Goal: Information Seeking & Learning: Learn about a topic

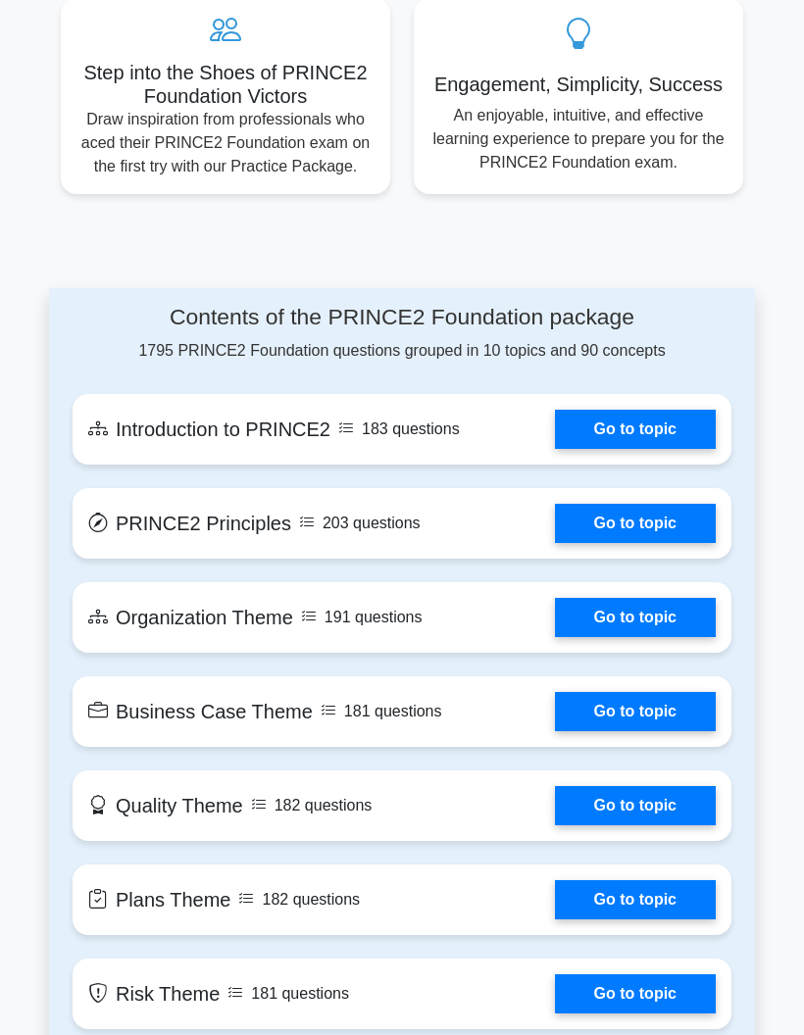
scroll to position [1138, 0]
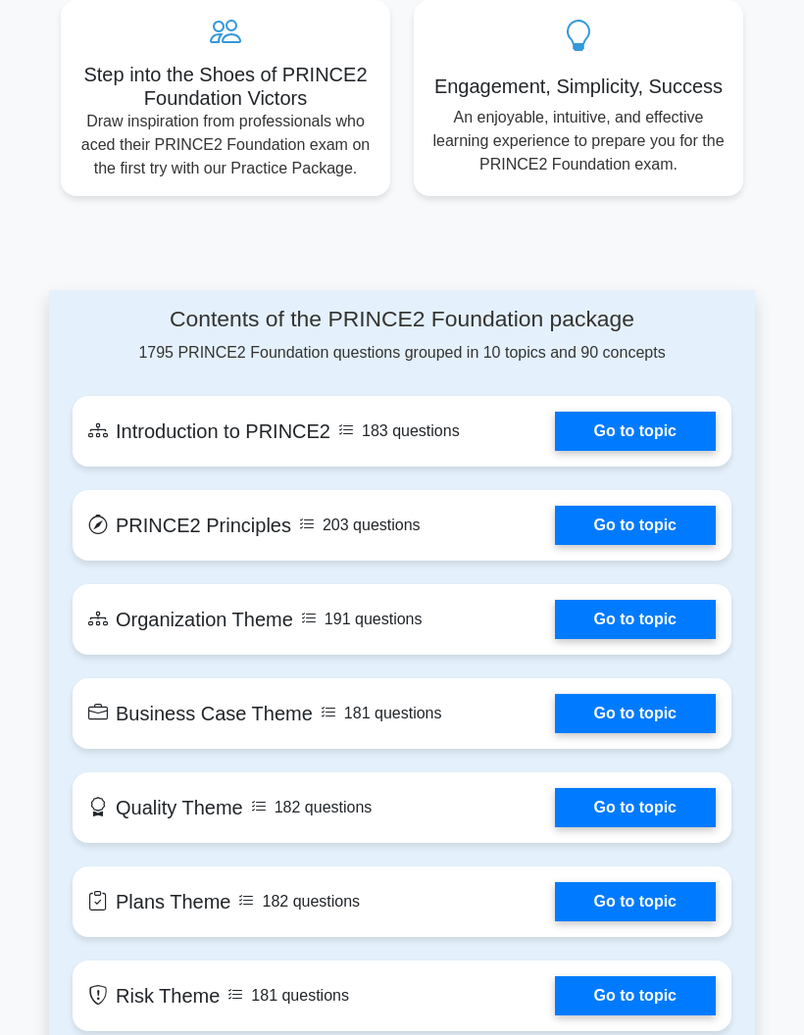
click at [665, 451] on link "Go to topic" at bounding box center [635, 431] width 161 height 39
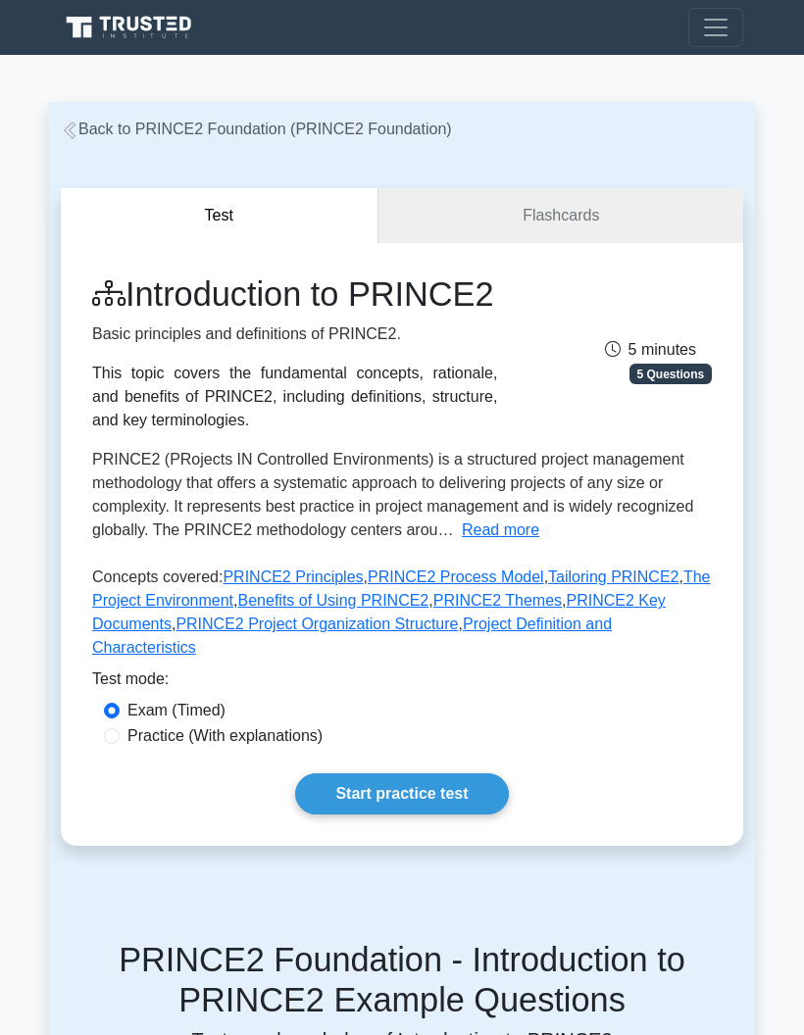
click at [411, 815] on link "Start practice test" at bounding box center [401, 794] width 213 height 41
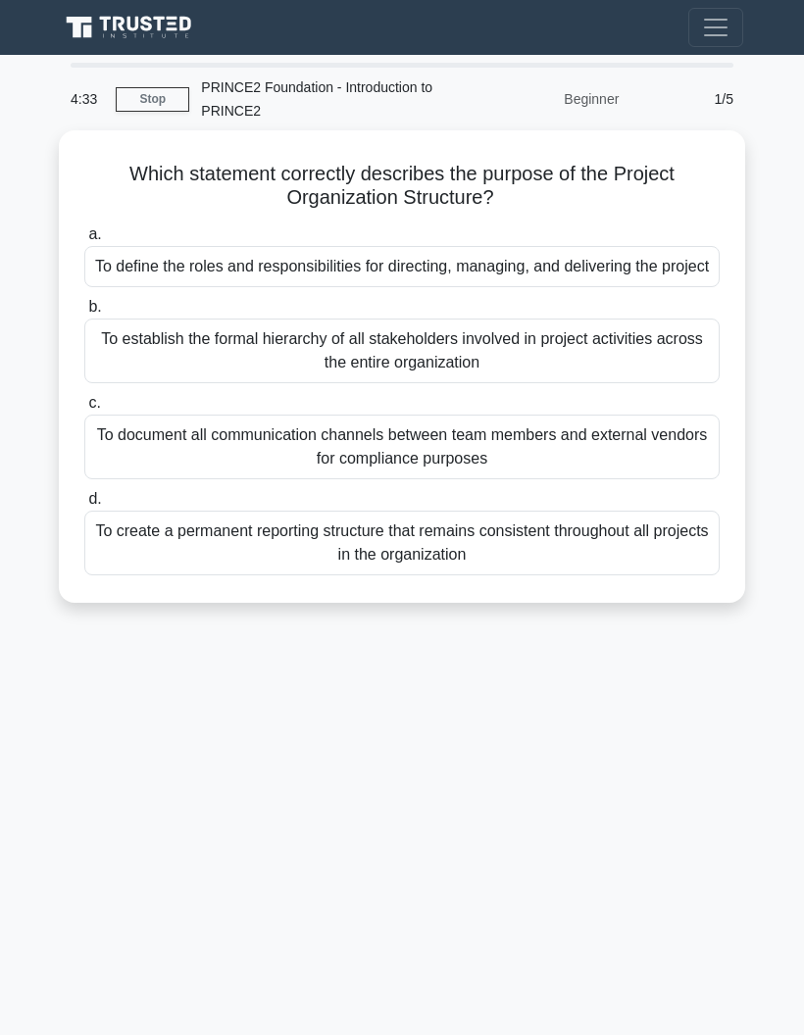
click at [635, 282] on div "To define the roles and responsibilities for directing, managing, and deliverin…" at bounding box center [401, 266] width 635 height 41
click at [84, 241] on input "a. To define the roles and responsibilities for directing, managing, and delive…" at bounding box center [84, 234] width 0 height 13
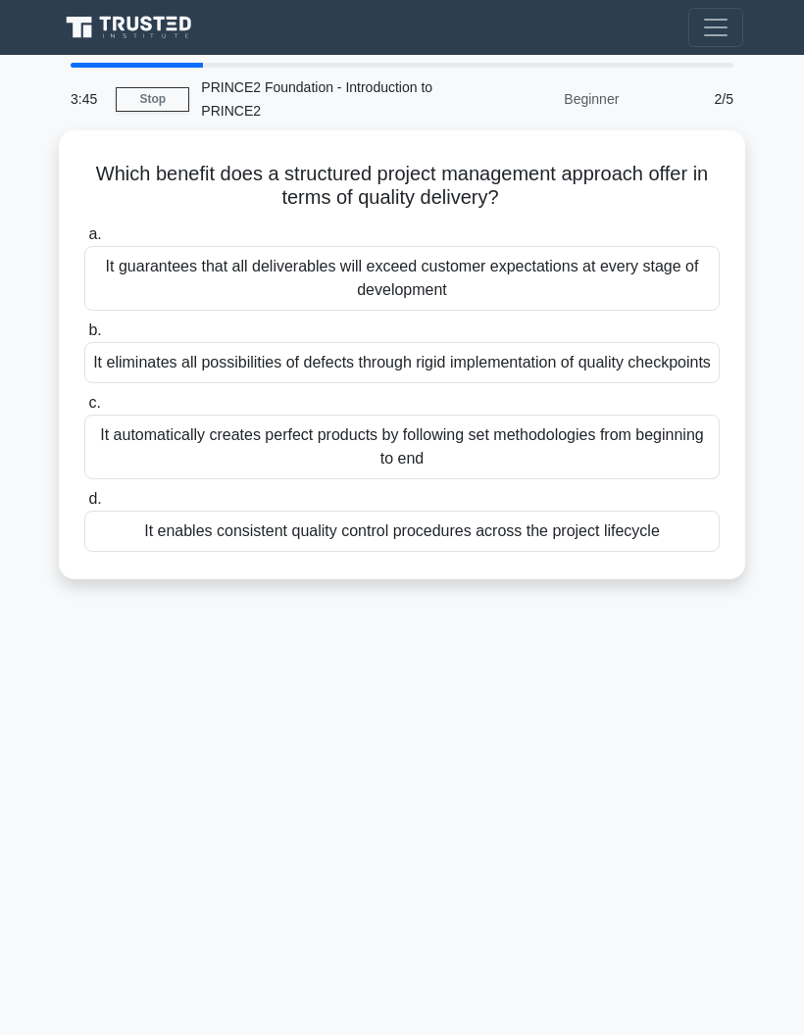
click at [647, 283] on div "It guarantees that all deliverables will exceed customer expectations at every …" at bounding box center [401, 278] width 635 height 65
click at [84, 241] on input "a. It guarantees that all deliverables will exceed customer expectations at eve…" at bounding box center [84, 234] width 0 height 13
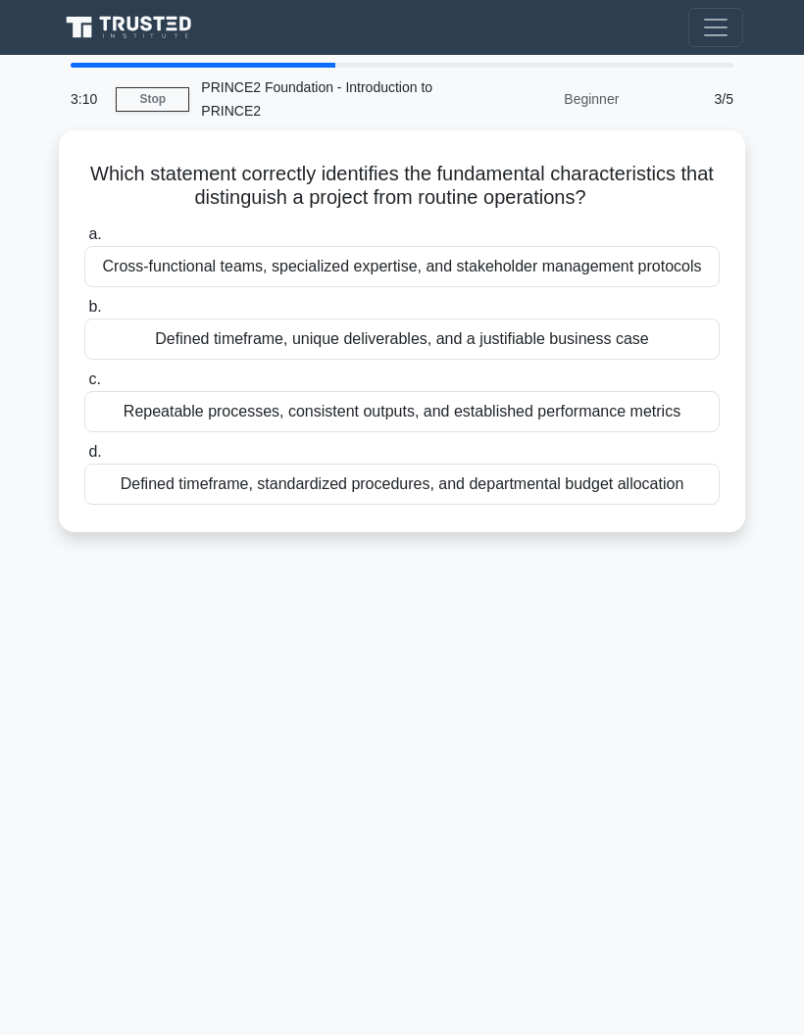
click at [674, 360] on div "Defined timeframe, unique deliverables, and a justifiable business case" at bounding box center [401, 339] width 635 height 41
click at [84, 314] on input "b. Defined timeframe, unique deliverables, and a justifiable business case" at bounding box center [84, 307] width 0 height 13
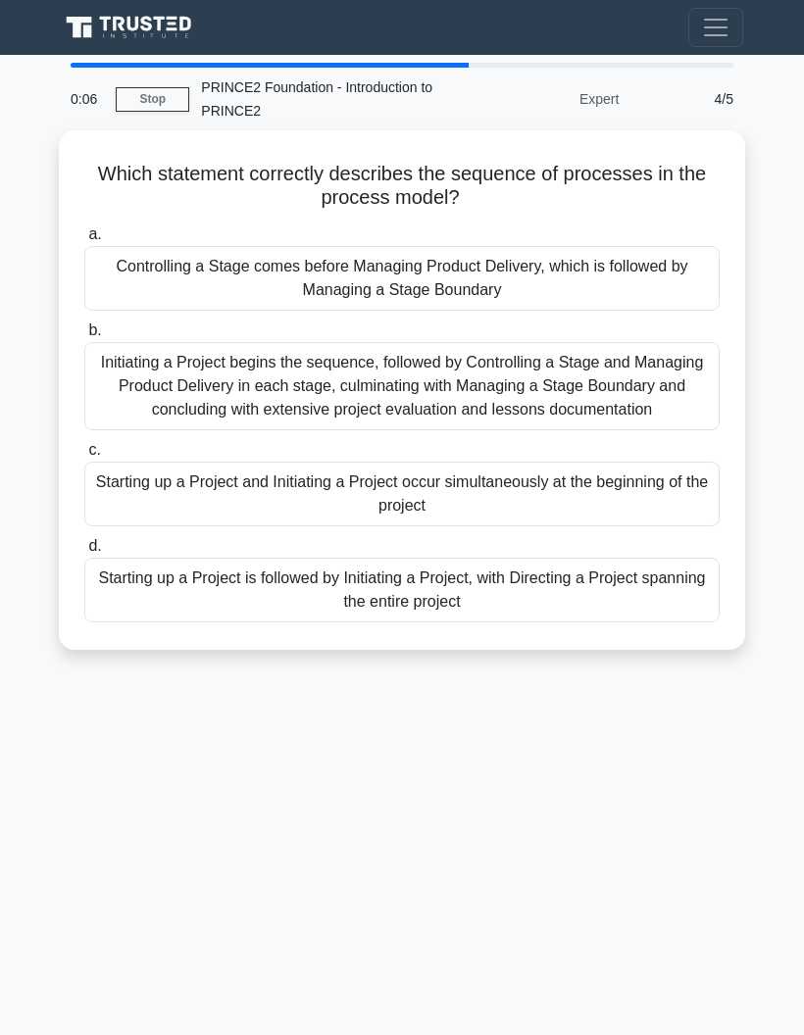
click at [153, 382] on div "Initiating a Project begins the sequence, followed by Controlling a Stage and M…" at bounding box center [401, 386] width 635 height 88
click at [84, 337] on input "b. Initiating a Project begins the sequence, followed by Controlling a Stage an…" at bounding box center [84, 331] width 0 height 13
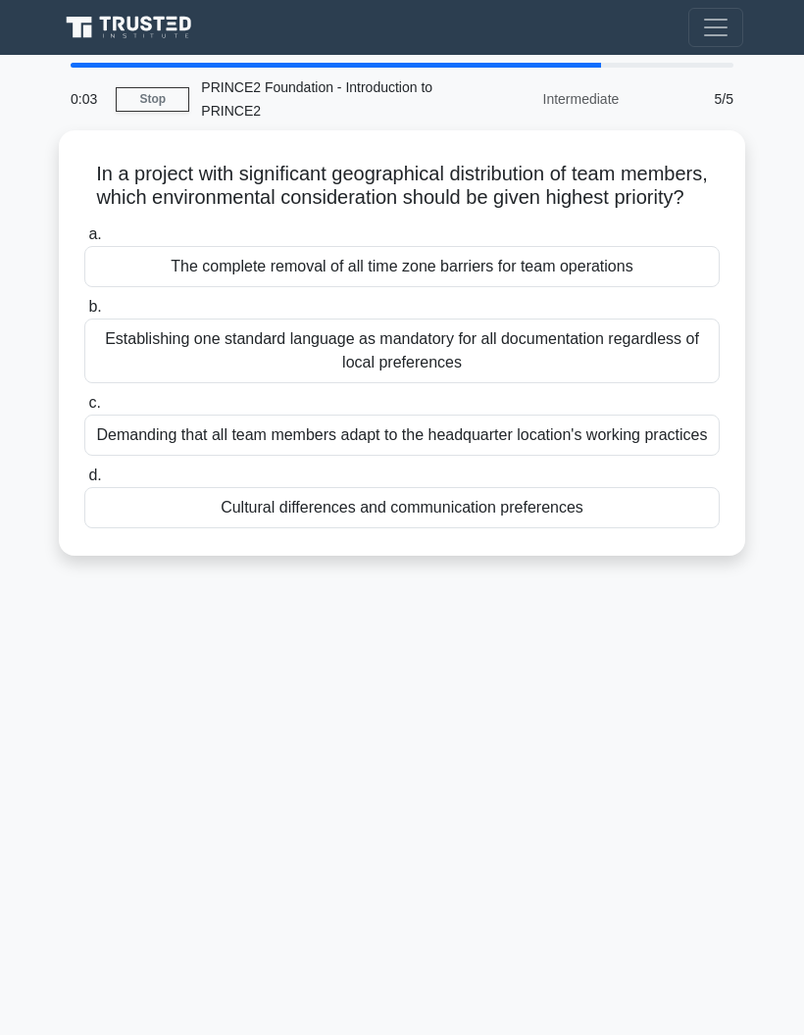
click at [158, 378] on div "Establishing one standard language as mandatory for all documentation regardles…" at bounding box center [401, 351] width 635 height 65
click at [84, 314] on input "b. Establishing one standard language as mandatory for all documentation regard…" at bounding box center [84, 307] width 0 height 13
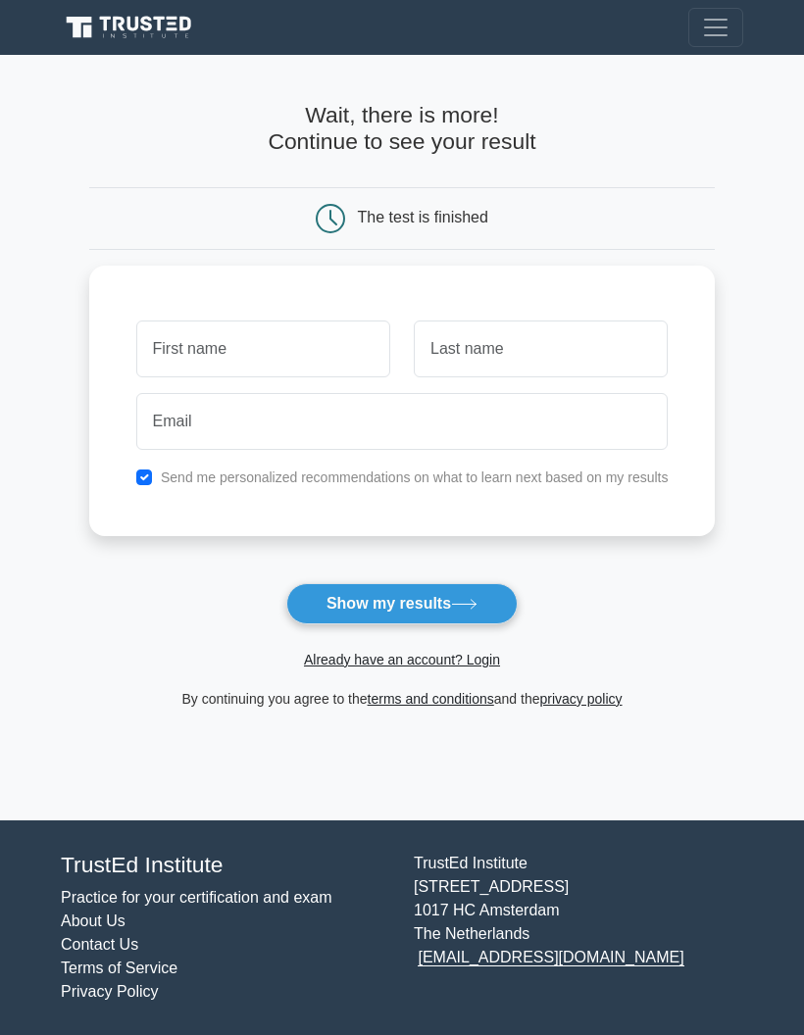
click at [136, 344] on input "text" at bounding box center [263, 349] width 254 height 57
type input "Priyanka"
click at [538, 346] on input "text" at bounding box center [541, 349] width 254 height 57
type input "Priyadarshini"
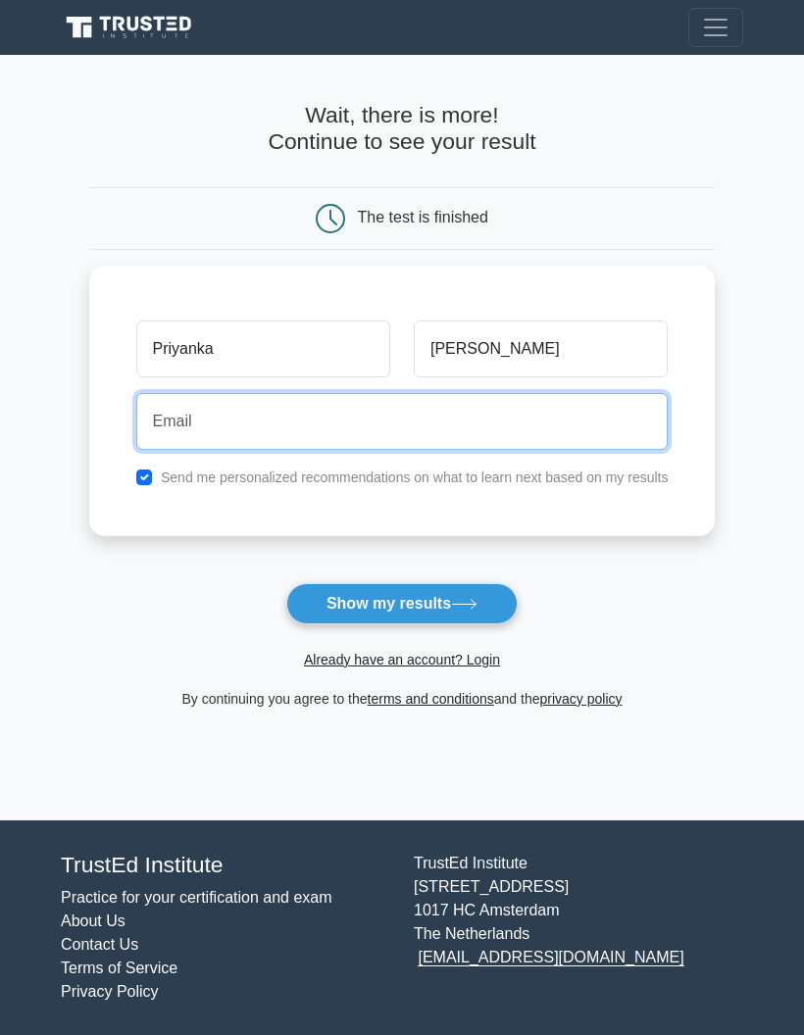
click at [459, 421] on input "email" at bounding box center [402, 421] width 532 height 57
type input "iamthepriyanka.p@gmail.com"
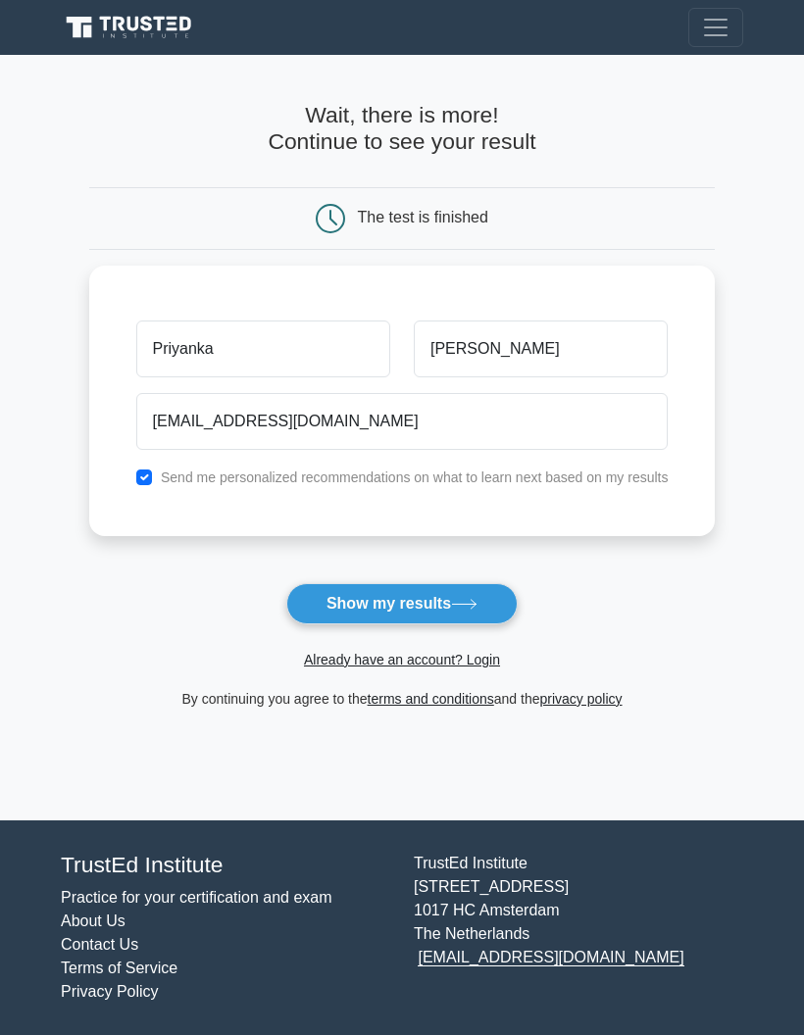
click at [418, 609] on button "Show my results" at bounding box center [401, 603] width 231 height 41
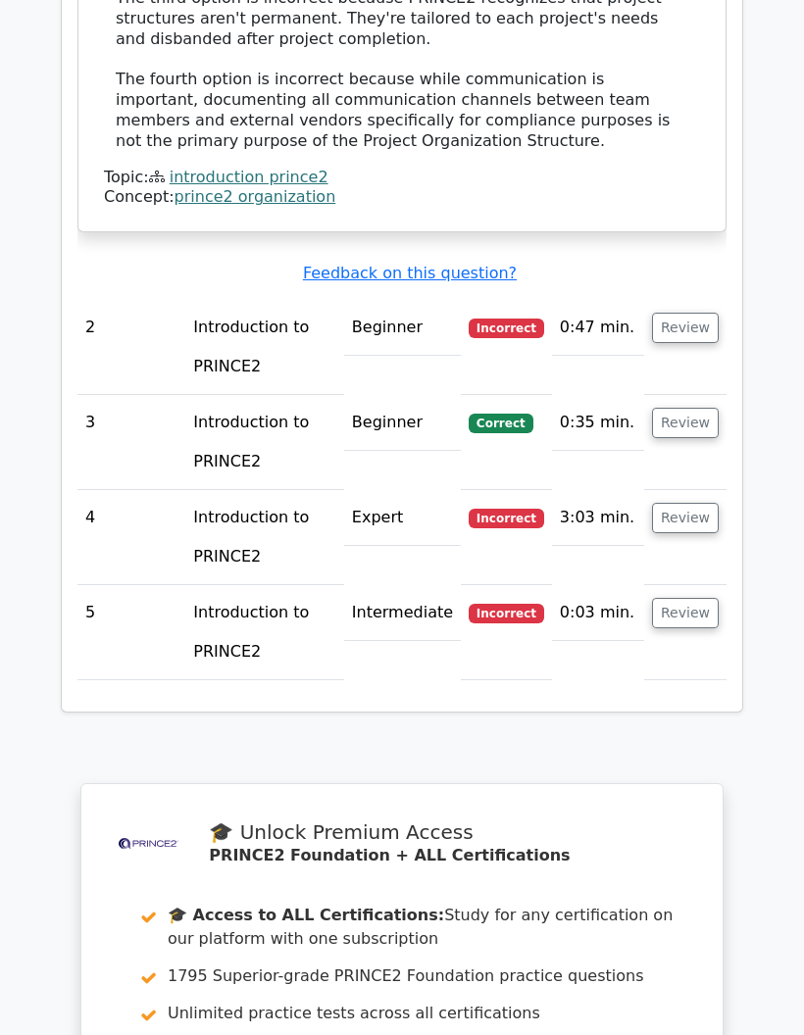
scroll to position [2464, 0]
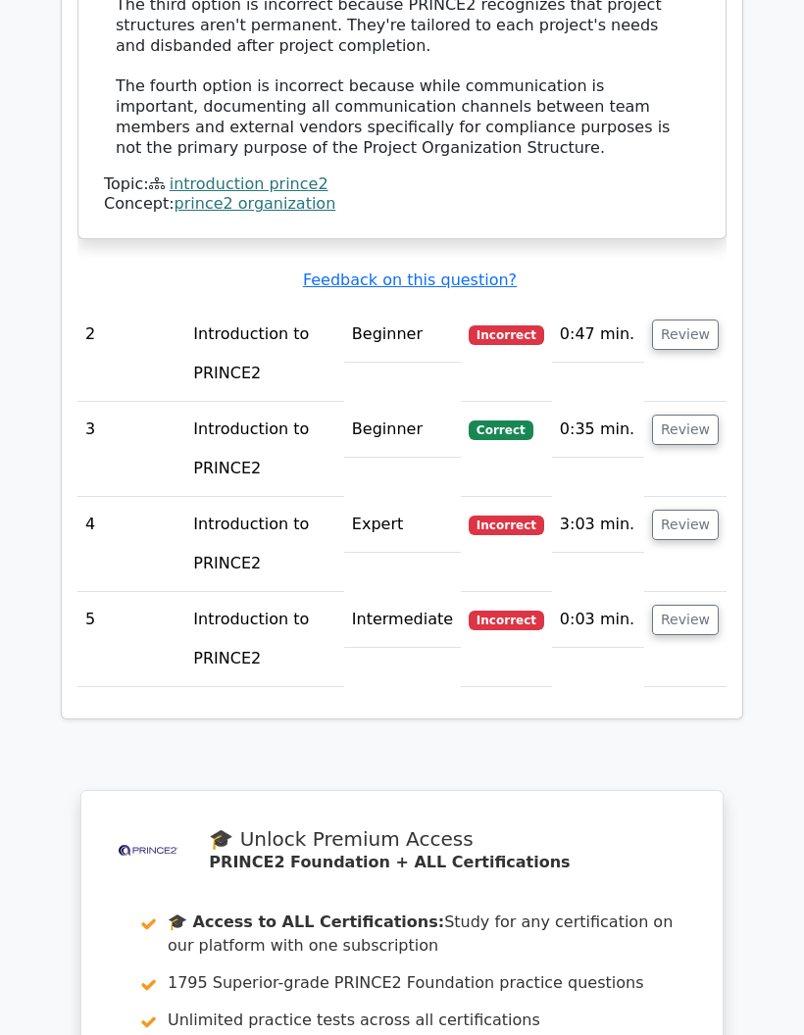
click at [709, 320] on button "Review" at bounding box center [685, 335] width 67 height 30
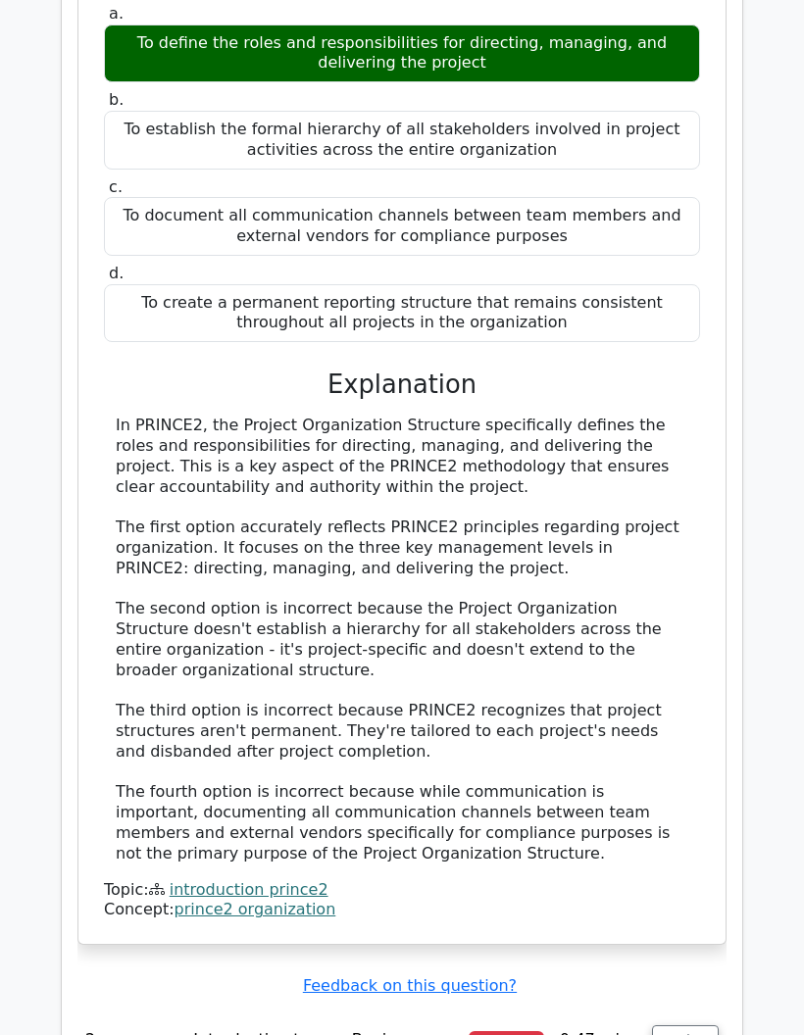
scroll to position [1745, 0]
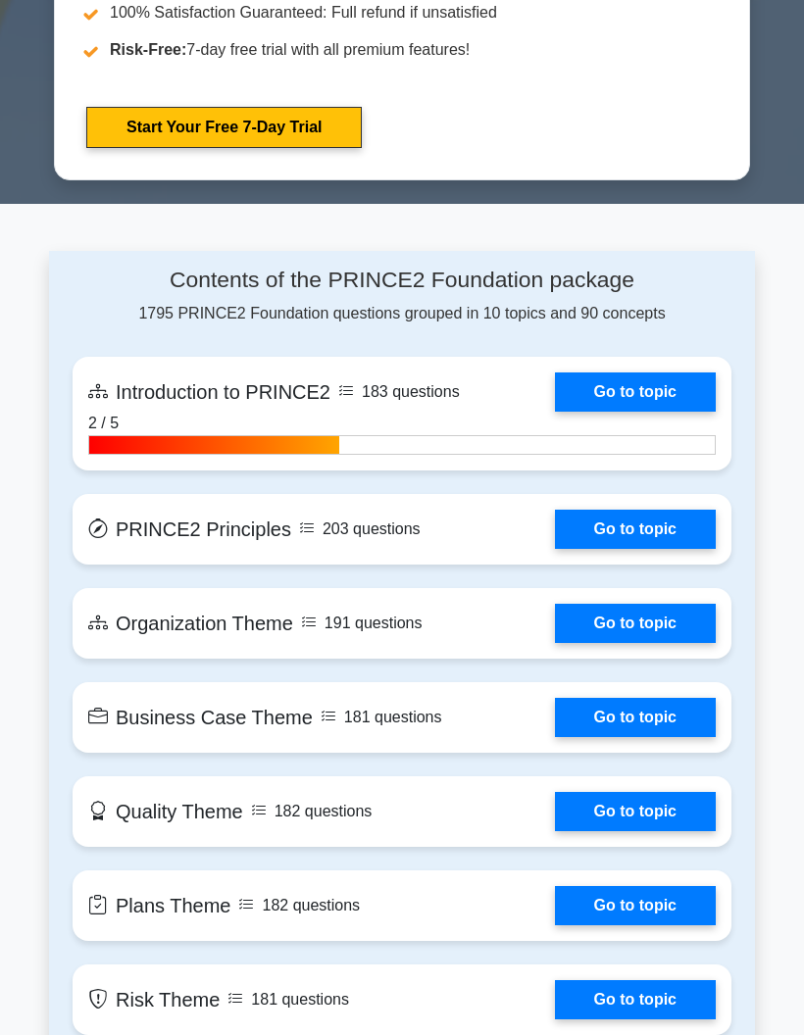
click at [664, 386] on link "Go to topic" at bounding box center [635, 392] width 161 height 39
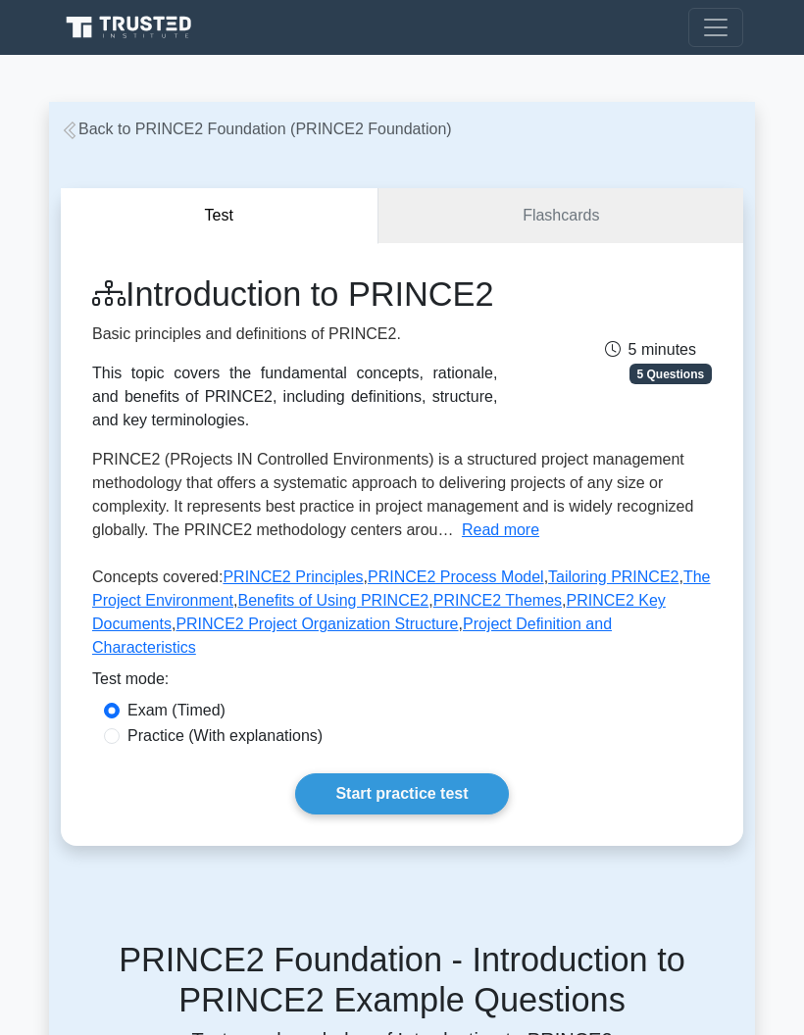
click at [662, 243] on div "Introduction to PRINCE2 Basic principles and definitions of PRINCE2. This topic…" at bounding box center [402, 544] width 682 height 603
click at [641, 216] on link "Flashcards" at bounding box center [560, 216] width 365 height 56
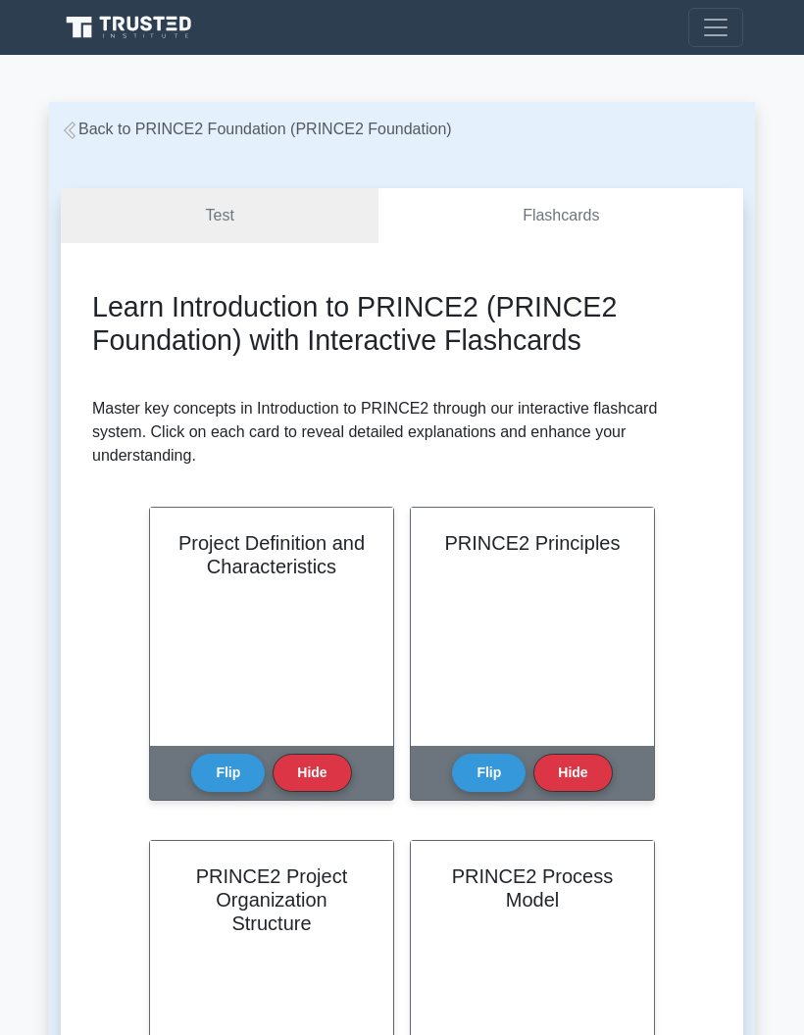
click at [246, 218] on link "Test" at bounding box center [220, 216] width 318 height 56
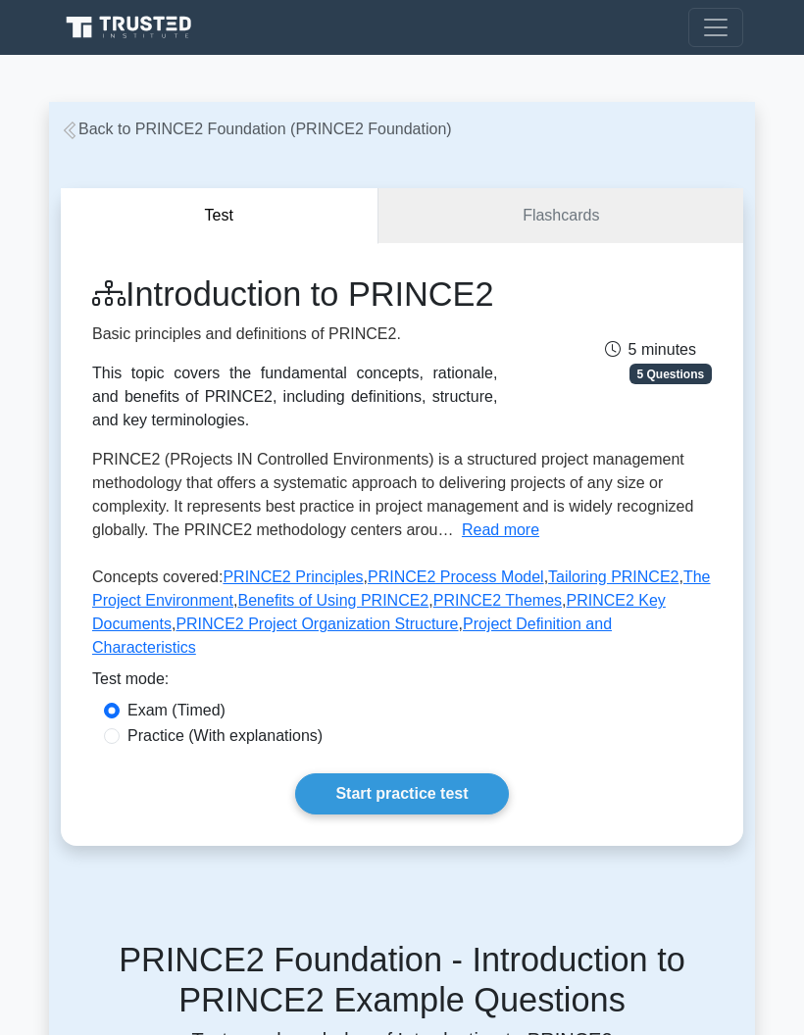
click at [435, 815] on link "Start practice test" at bounding box center [401, 794] width 213 height 41
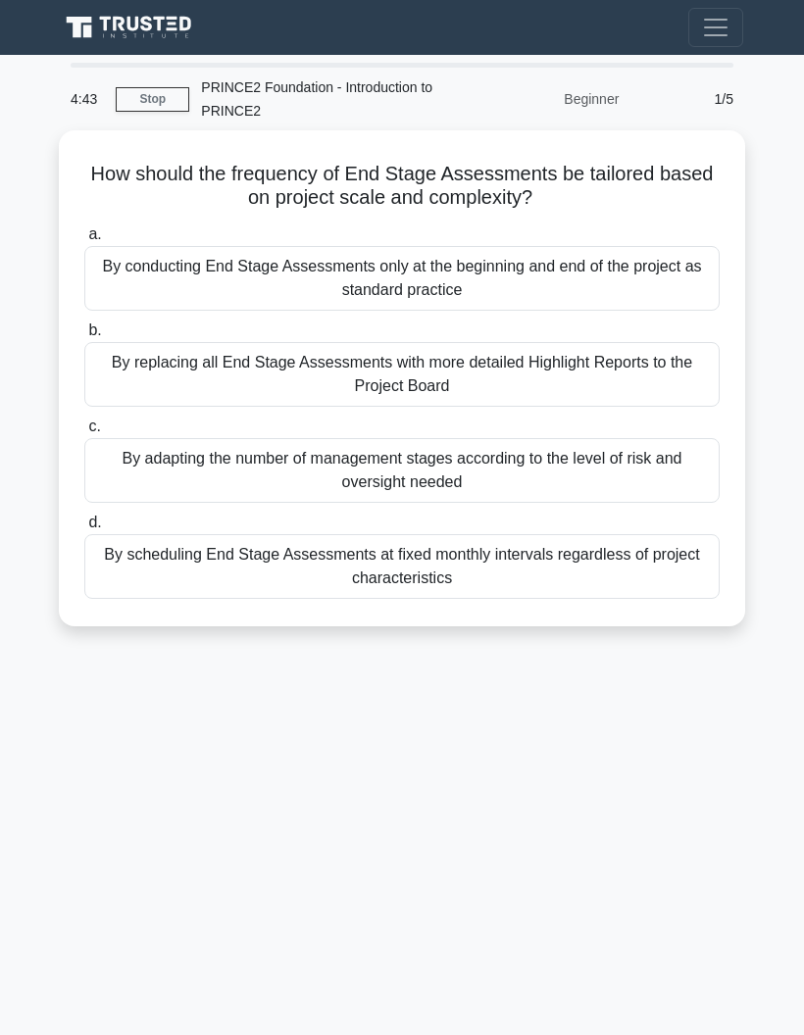
click at [666, 855] on div "4:43 Stop PRINCE2 Foundation - Introduction to PRINCE2 Beginner 1/5 How should …" at bounding box center [402, 553] width 706 height 980
click at [580, 479] on div "By adapting the number of management stages according to the level of risk and …" at bounding box center [401, 470] width 635 height 65
click at [84, 433] on input "c. By adapting the number of management stages according to the level of risk a…" at bounding box center [84, 427] width 0 height 13
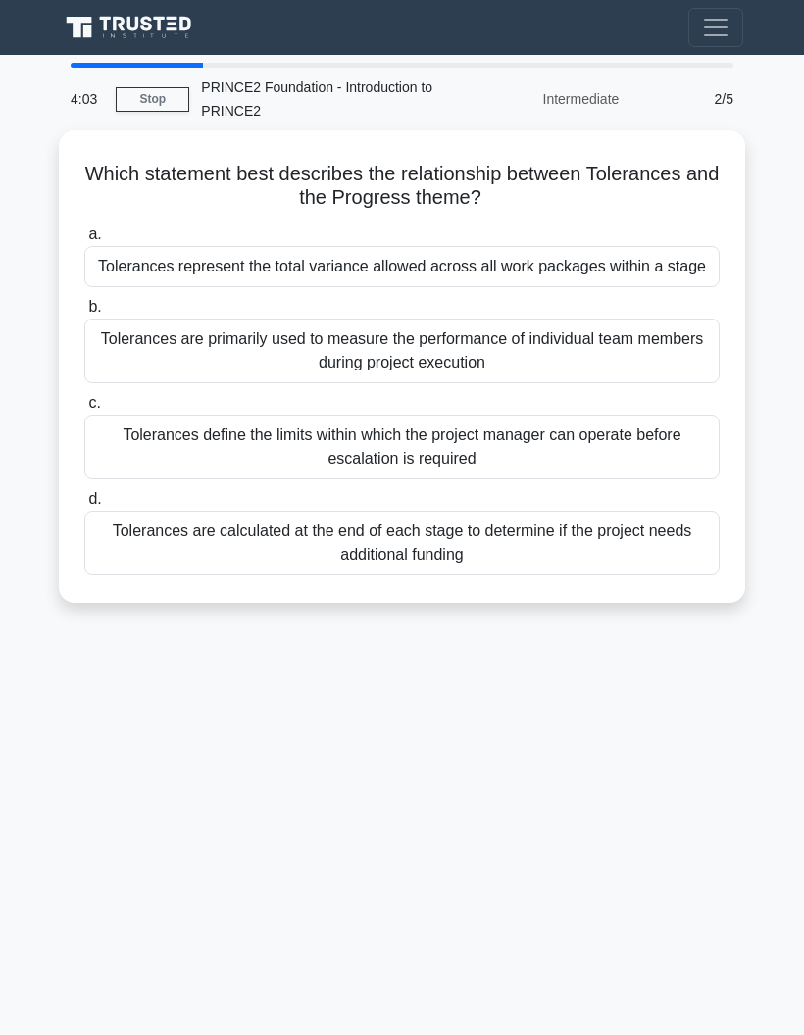
click at [570, 283] on div "Tolerances represent the total variance allowed across all work packages within…" at bounding box center [401, 266] width 635 height 41
click at [84, 241] on input "a. Tolerances represent the total variance allowed across all work packages wit…" at bounding box center [84, 234] width 0 height 13
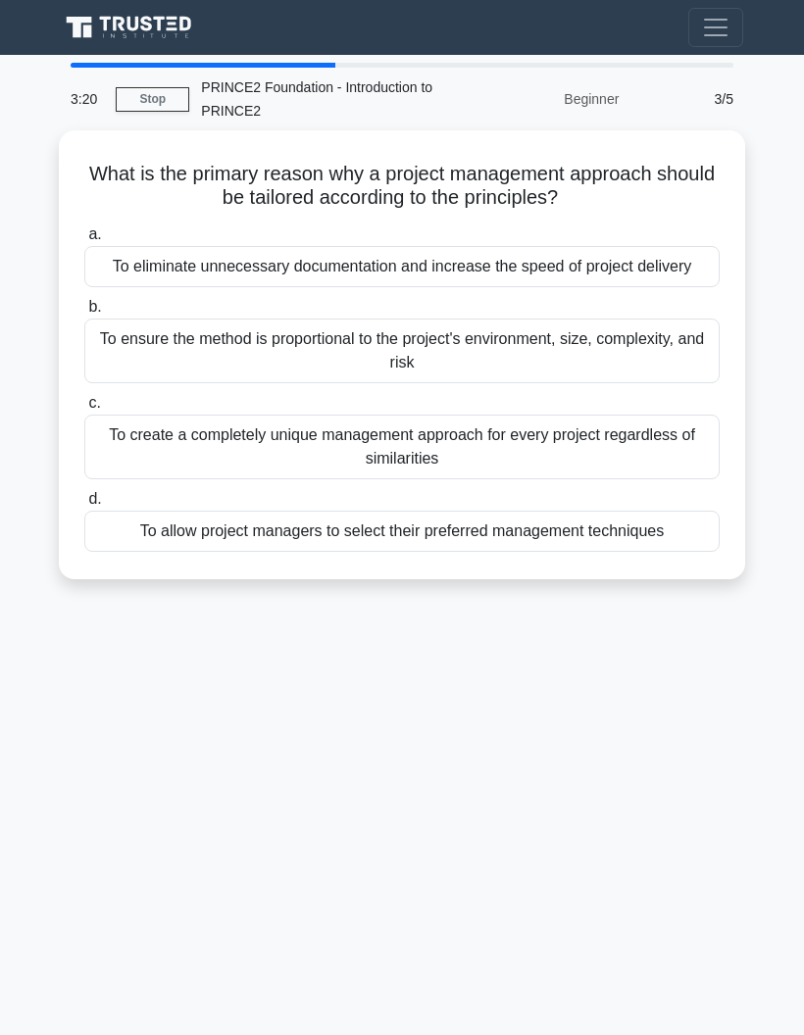
click at [620, 368] on div "To ensure the method is proportional to the project's environment, size, comple…" at bounding box center [401, 351] width 635 height 65
click at [84, 314] on input "b. To ensure the method is proportional to the project's environment, size, com…" at bounding box center [84, 307] width 0 height 13
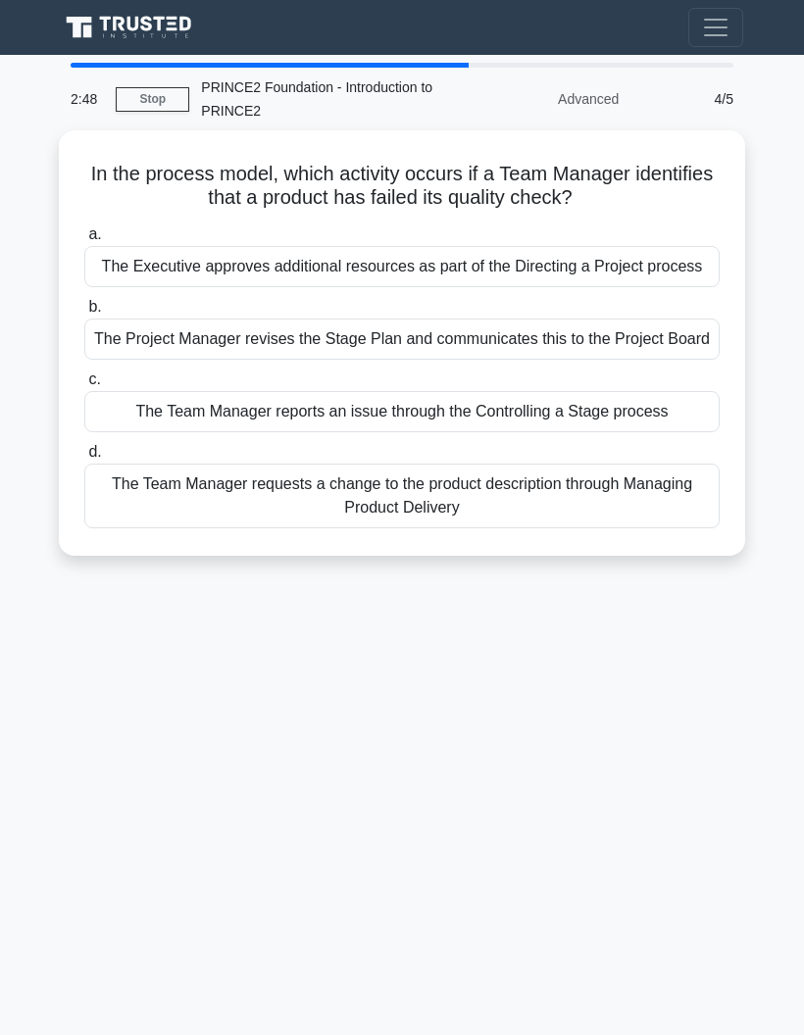
click at [631, 360] on div "The Project Manager revises the Stage Plan and communicates this to the Project…" at bounding box center [401, 339] width 635 height 41
click at [84, 314] on input "b. The Project Manager revises the Stage Plan and communicates this to the Proj…" at bounding box center [84, 307] width 0 height 13
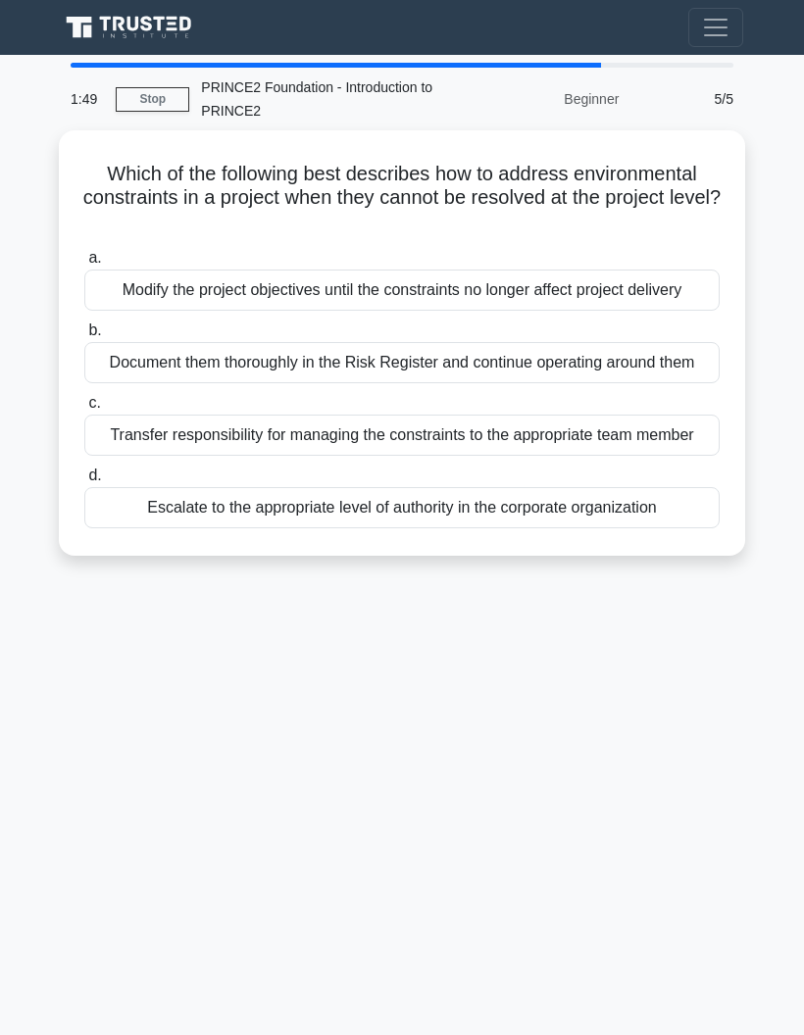
click at [620, 383] on div "Document them thoroughly in the Risk Register and continue operating around them" at bounding box center [401, 362] width 635 height 41
click at [84, 337] on input "b. Document them thoroughly in the Risk Register and continue operating around …" at bounding box center [84, 331] width 0 height 13
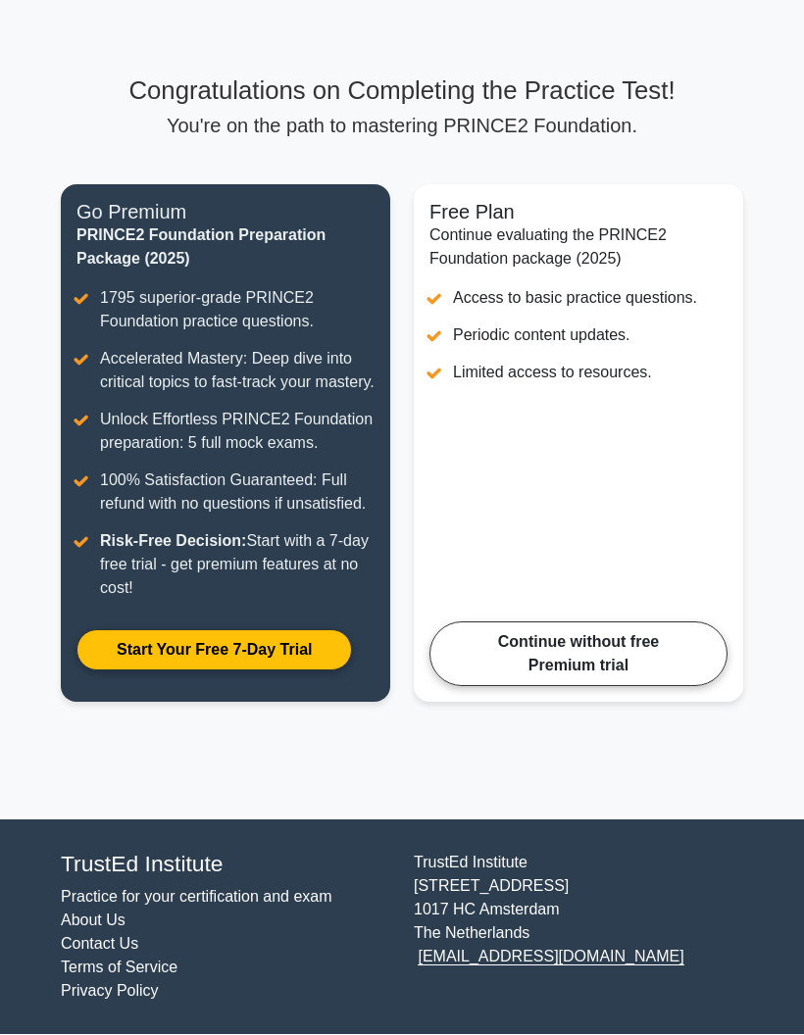
scroll to position [107, 0]
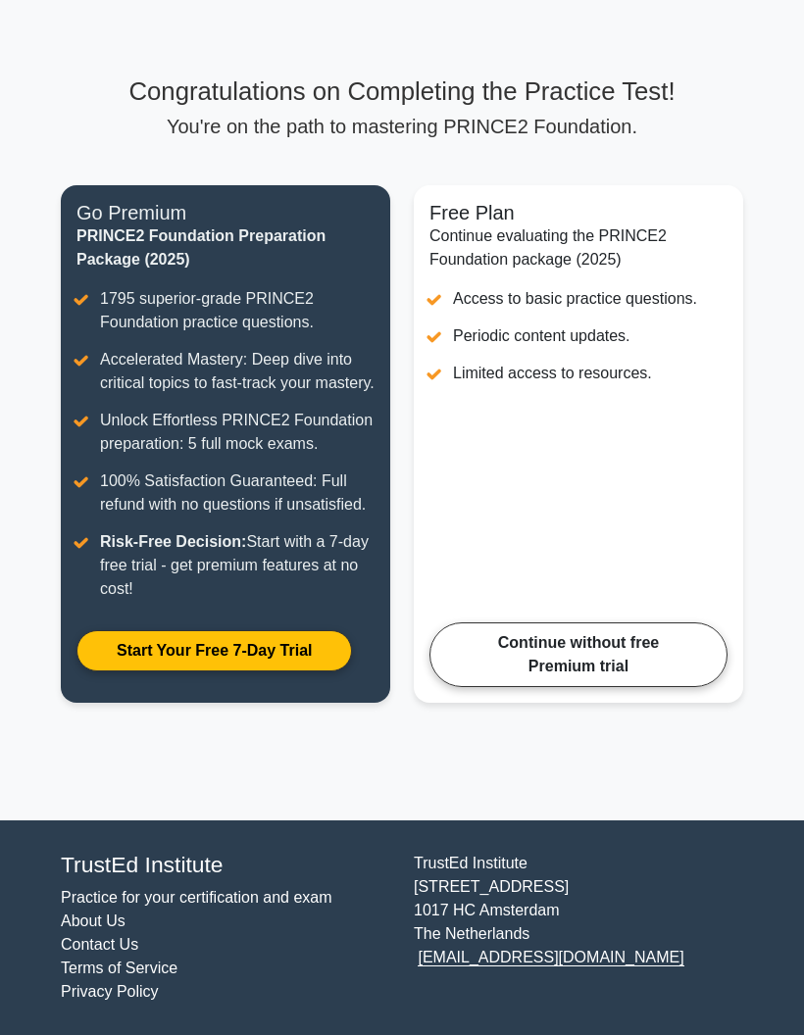
click at [668, 687] on link "Continue without free Premium trial" at bounding box center [578, 655] width 298 height 65
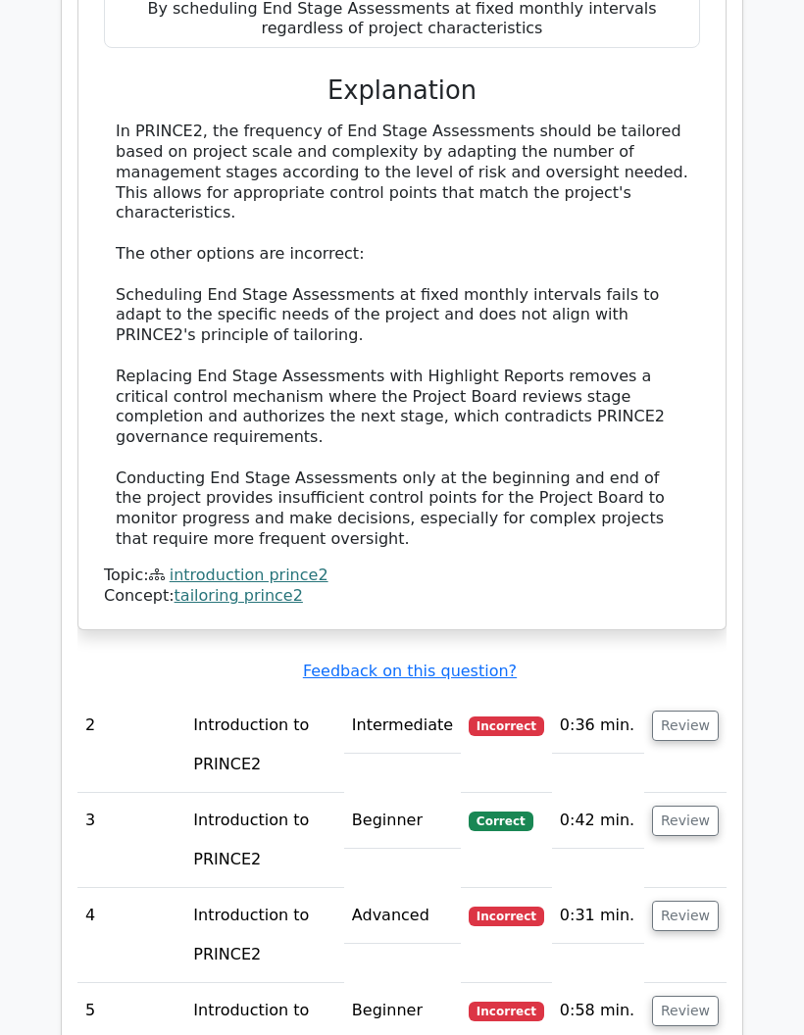
scroll to position [2064, 0]
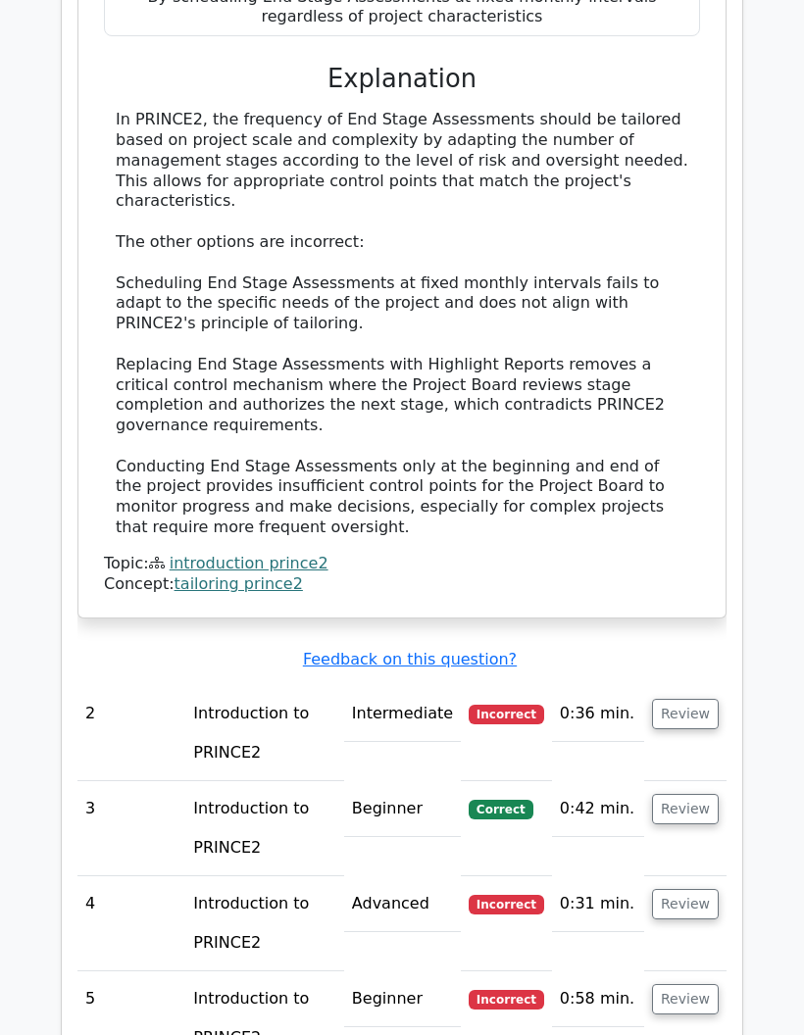
click at [688, 699] on button "Review" at bounding box center [685, 714] width 67 height 30
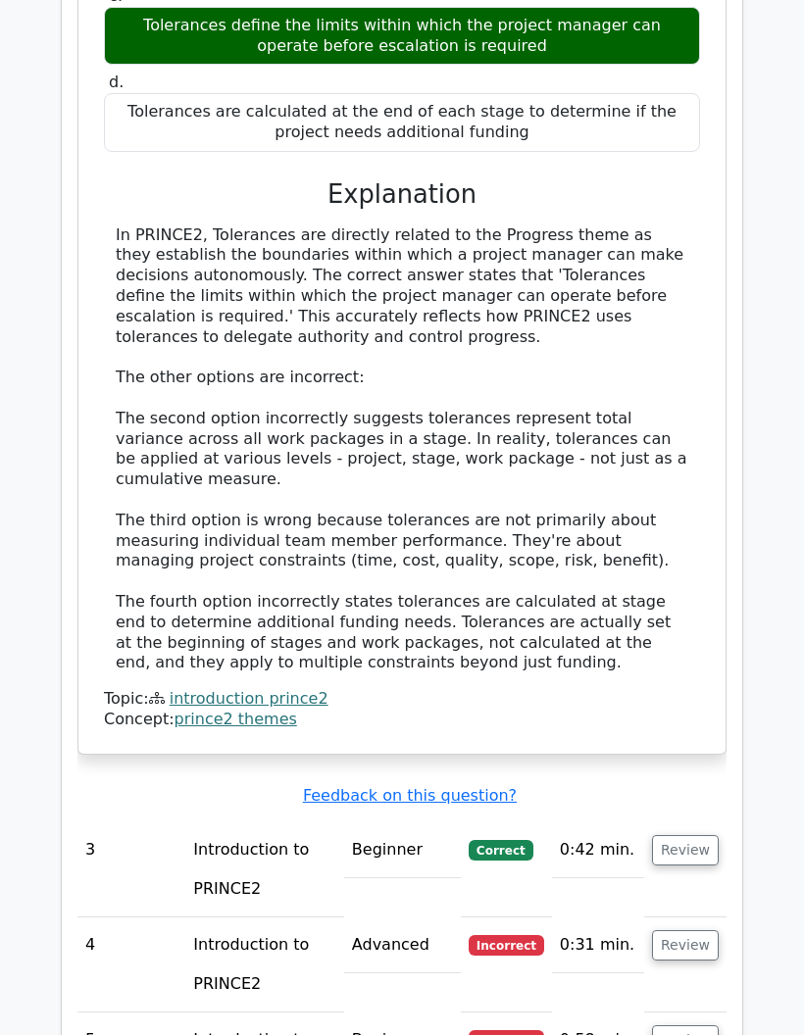
scroll to position [3125, 0]
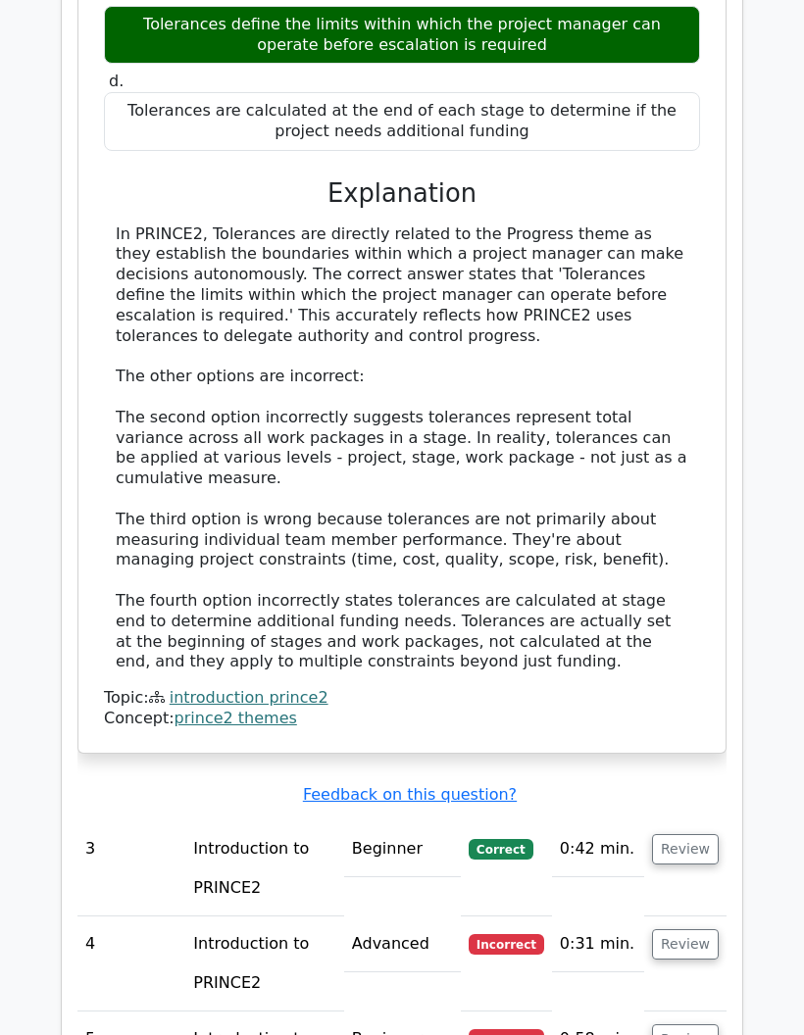
click at [697, 929] on button "Review" at bounding box center [685, 944] width 67 height 30
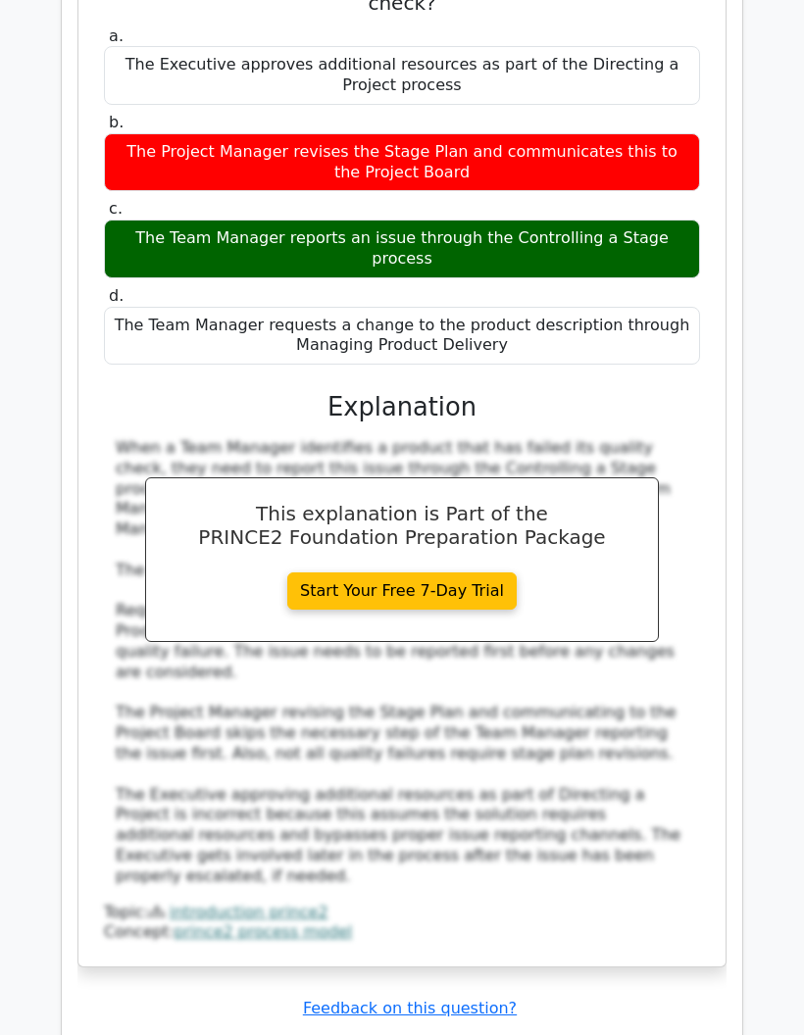
scroll to position [4225, 0]
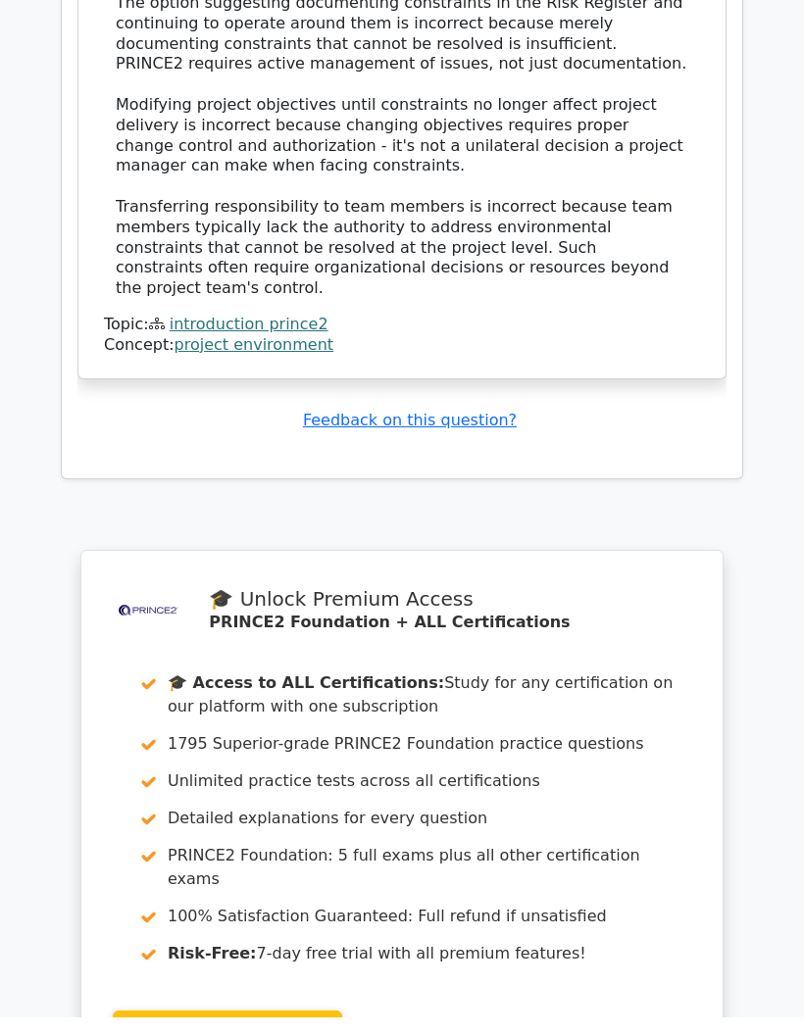
scroll to position [6194, 0]
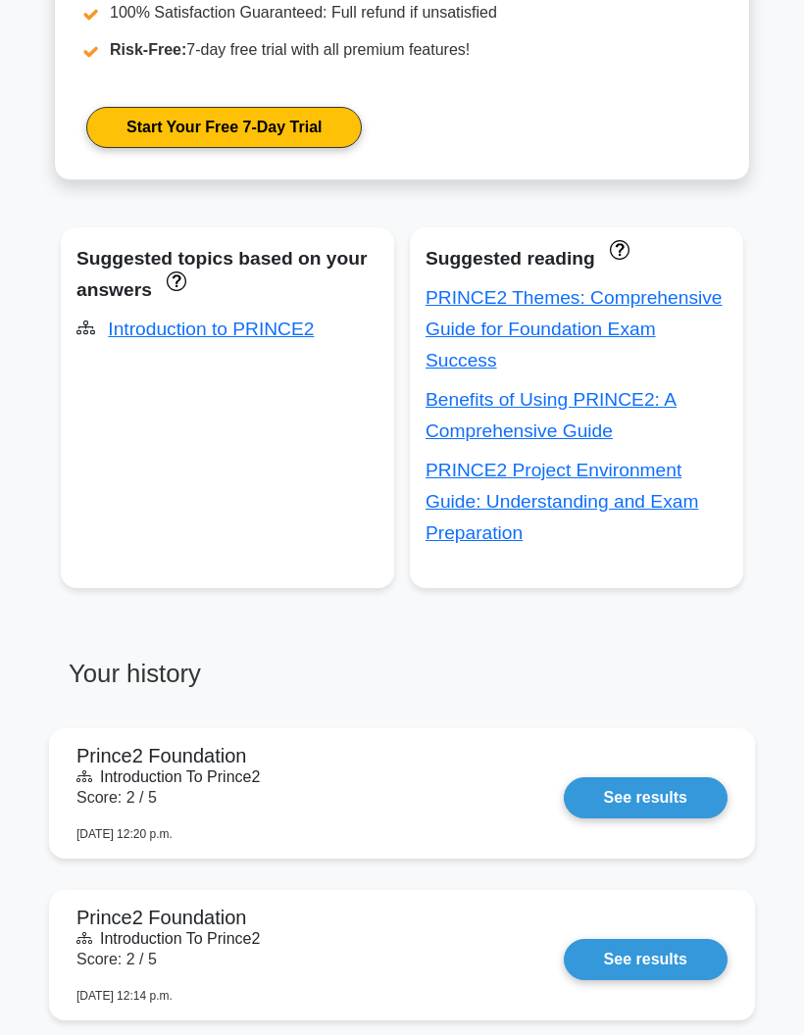
scroll to position [1207, 0]
